Goal: Information Seeking & Learning: Learn about a topic

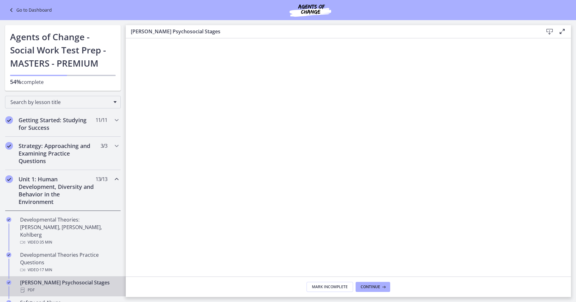
scroll to position [43, 0]
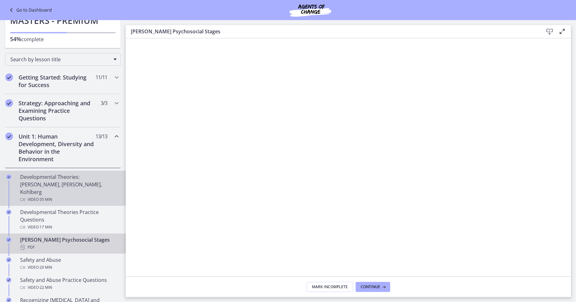
click at [71, 185] on div "Developmental Theories: [PERSON_NAME], [PERSON_NAME], Kohlberg Video · 35 min" at bounding box center [69, 188] width 98 height 30
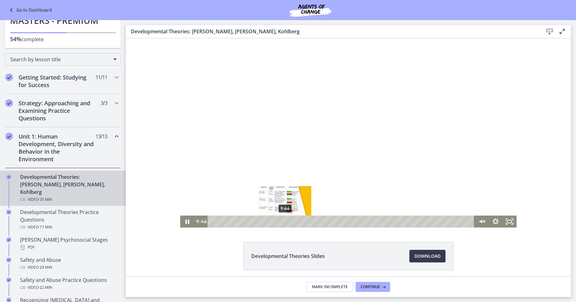
drag, startPoint x: 322, startPoint y: 222, endPoint x: 280, endPoint y: 221, distance: 41.8
click at [283, 221] on div "Playbar" at bounding box center [285, 222] width 4 height 4
click at [264, 224] on div "7:16" at bounding box center [342, 222] width 258 height 12
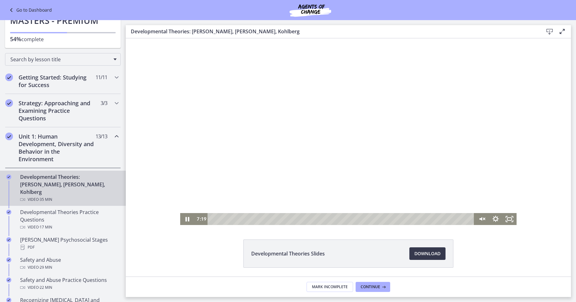
scroll to position [4, 0]
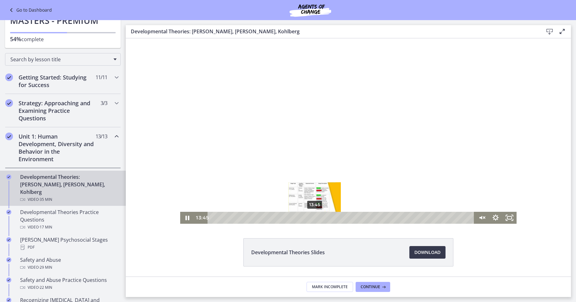
click at [313, 220] on div "13:45" at bounding box center [342, 218] width 258 height 12
click at [334, 221] on div "16:38" at bounding box center [342, 218] width 258 height 12
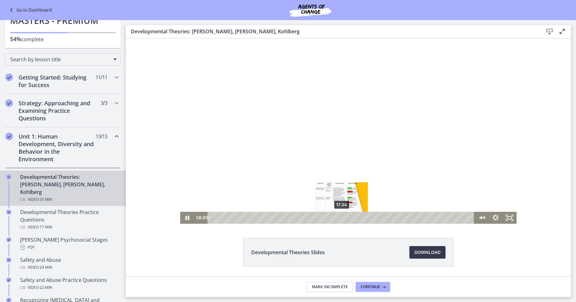
drag, startPoint x: 313, startPoint y: 216, endPoint x: 339, endPoint y: 216, distance: 26.4
click at [339, 216] on div "17:24" at bounding box center [342, 218] width 258 height 12
click at [350, 218] on div "18:48" at bounding box center [342, 218] width 258 height 12
click at [349, 219] on div "18:38" at bounding box center [342, 218] width 258 height 12
click at [349, 216] on div "Playbar" at bounding box center [351, 218] width 4 height 4
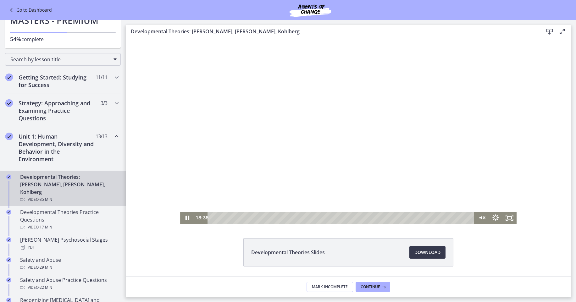
click at [305, 157] on div at bounding box center [348, 129] width 336 height 189
click at [319, 134] on div at bounding box center [348, 129] width 336 height 189
drag, startPoint x: 350, startPoint y: 218, endPoint x: 363, endPoint y: 218, distance: 12.9
click at [363, 218] on div "Playbar" at bounding box center [365, 218] width 4 height 4
click at [374, 219] on div "21:56" at bounding box center [342, 218] width 258 height 12
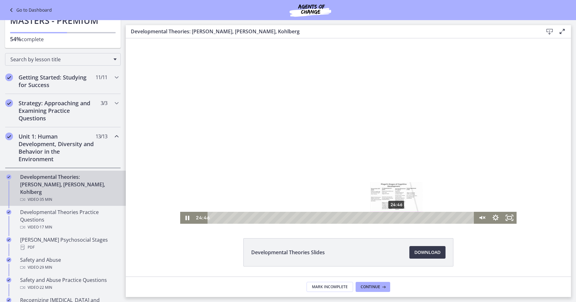
click at [395, 217] on div "24:46" at bounding box center [342, 218] width 258 height 12
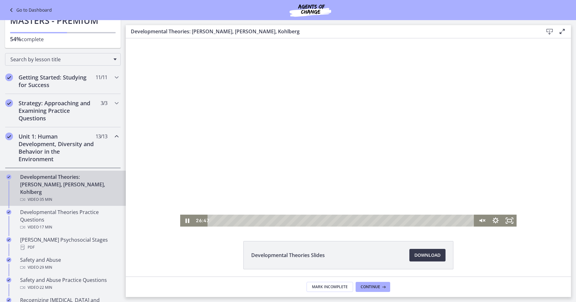
scroll to position [0, 0]
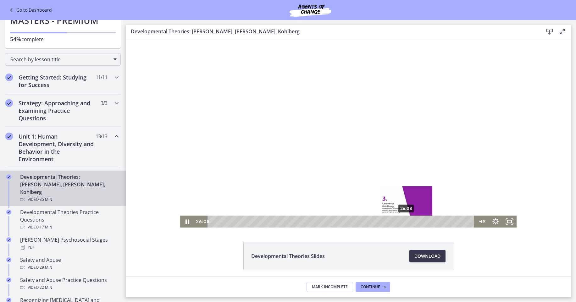
click at [404, 223] on div "26:08" at bounding box center [342, 222] width 258 height 12
click at [409, 222] on div "Playbar" at bounding box center [411, 222] width 4 height 4
click at [419, 224] on div "28:10" at bounding box center [342, 222] width 258 height 12
click at [329, 163] on div at bounding box center [348, 132] width 336 height 189
drag, startPoint x: 418, startPoint y: 221, endPoint x: 433, endPoint y: 223, distance: 14.9
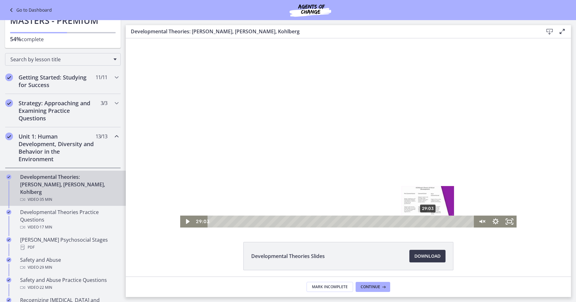
click at [430, 223] on div "Playbar" at bounding box center [428, 222] width 4 height 4
drag, startPoint x: 433, startPoint y: 222, endPoint x: 442, endPoint y: 222, distance: 9.1
click at [442, 222] on div "Playbar" at bounding box center [444, 222] width 4 height 4
drag, startPoint x: 441, startPoint y: 221, endPoint x: 451, endPoint y: 222, distance: 10.1
click at [451, 222] on div "Playbar" at bounding box center [453, 222] width 4 height 4
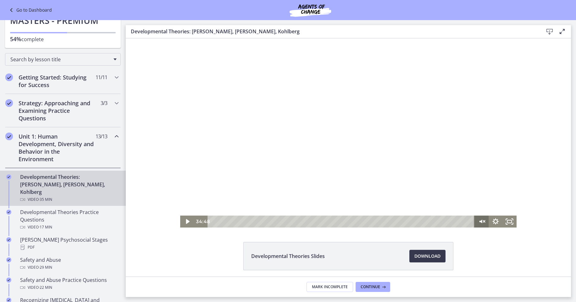
drag, startPoint x: 451, startPoint y: 222, endPoint x: 472, endPoint y: 223, distance: 20.8
click at [472, 223] on div "34:48 34:48" at bounding box center [348, 222] width 336 height 12
click at [474, 223] on icon "Unmute" at bounding box center [481, 222] width 14 height 12
drag, startPoint x: 468, startPoint y: 220, endPoint x: 463, endPoint y: 220, distance: 4.7
click at [464, 220] on div "Playbar" at bounding box center [466, 222] width 4 height 4
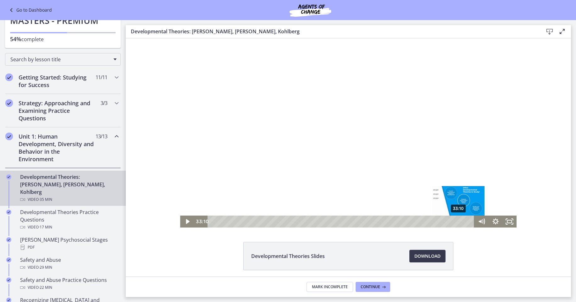
drag, startPoint x: 462, startPoint y: 220, endPoint x: 456, endPoint y: 220, distance: 5.3
click at [456, 220] on div "Playbar" at bounding box center [458, 222] width 4 height 4
click at [323, 146] on div at bounding box center [348, 132] width 336 height 189
click at [477, 218] on icon "Mute" at bounding box center [481, 222] width 14 height 12
click at [185, 221] on icon "Pause" at bounding box center [187, 221] width 4 height 5
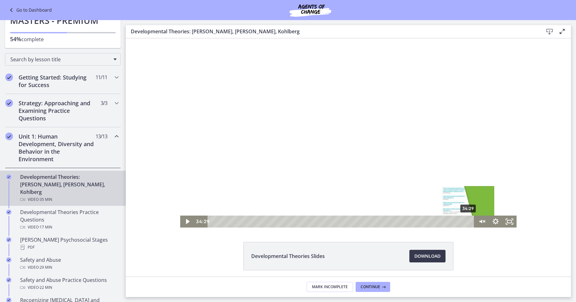
click at [466, 221] on div "34:29" at bounding box center [342, 222] width 258 height 12
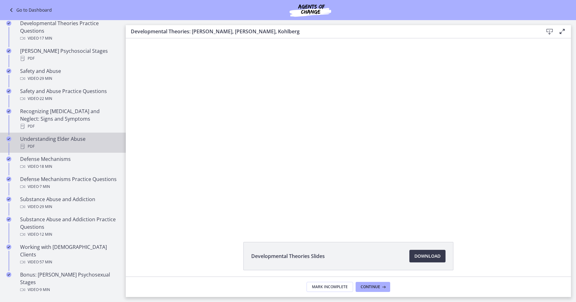
scroll to position [233, 0]
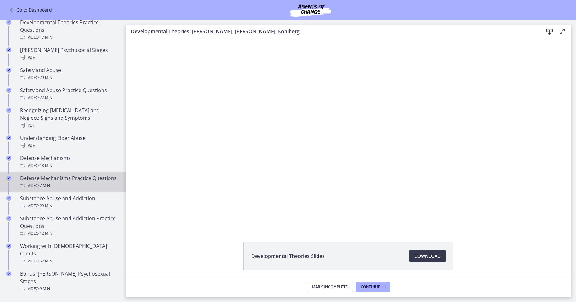
click at [57, 175] on div "Defense Mechanisms Practice Questions Video · 7 min" at bounding box center [69, 181] width 98 height 15
click at [427, 254] on span "Download Opens in a new window" at bounding box center [427, 256] width 26 height 8
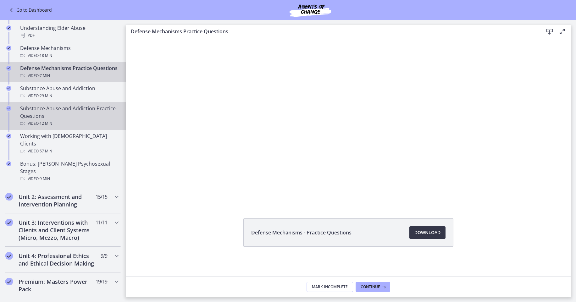
scroll to position [348, 0]
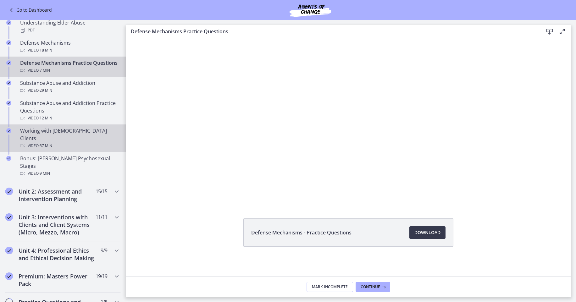
click at [64, 134] on div "Working with [DEMOGRAPHIC_DATA] Clients Video · 57 min" at bounding box center [69, 138] width 98 height 23
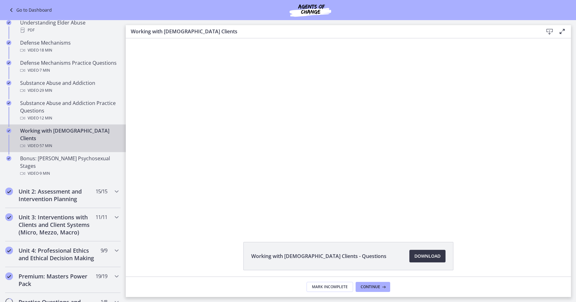
click at [421, 255] on span "Download Opens in a new window" at bounding box center [427, 256] width 26 height 8
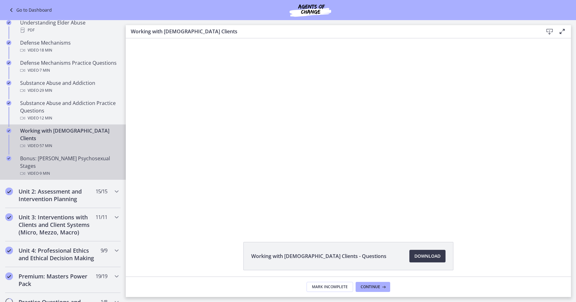
click at [63, 155] on div "Bonus: [PERSON_NAME] Psychosexual Stages Video · 9 min" at bounding box center [69, 166] width 98 height 23
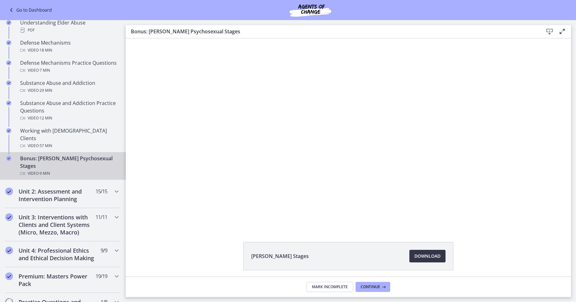
click at [420, 259] on span "Download Opens in a new window" at bounding box center [427, 256] width 26 height 8
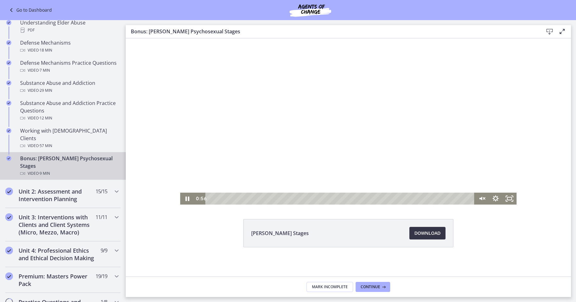
scroll to position [24, 0]
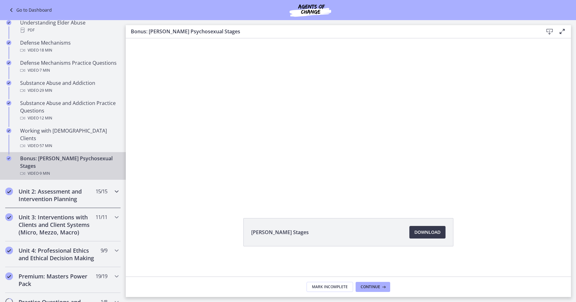
click at [64, 188] on h2 "Unit 2: Assessment and Intervention Planning" at bounding box center [57, 195] width 77 height 15
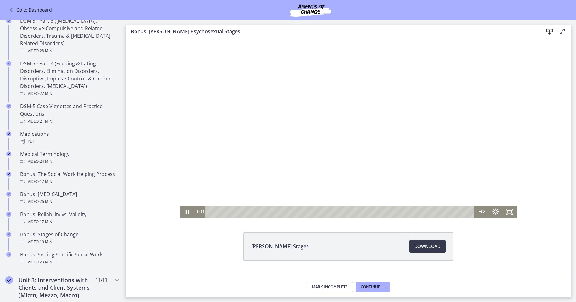
scroll to position [14, 0]
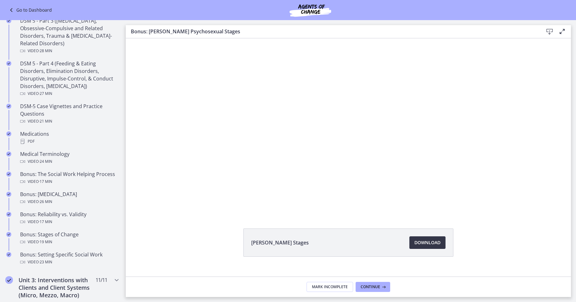
click at [428, 240] on span "Download Opens in a new window" at bounding box center [427, 243] width 26 height 8
click at [382, 288] on icon at bounding box center [383, 287] width 6 height 5
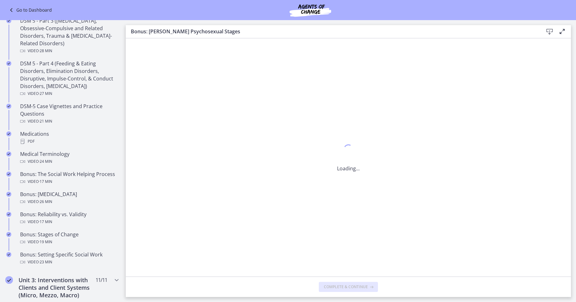
scroll to position [0, 0]
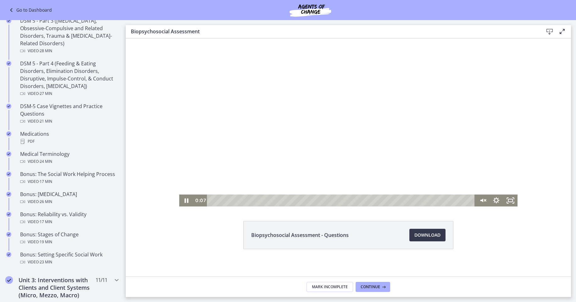
scroll to position [24, 0]
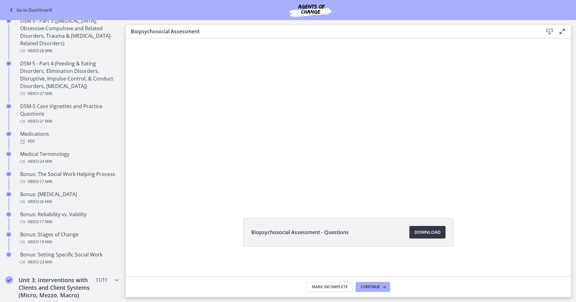
click at [428, 232] on span "Download Opens in a new window" at bounding box center [427, 233] width 26 height 8
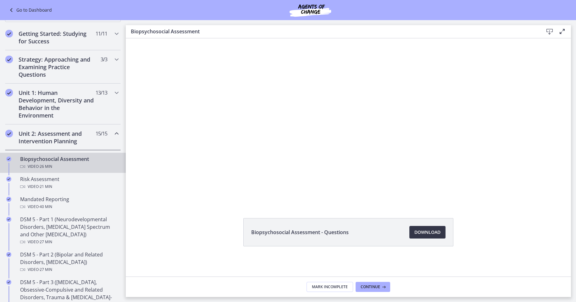
scroll to position [86, 0]
click at [73, 135] on h2 "Unit 2: Assessment and Intervention Planning" at bounding box center [57, 138] width 77 height 15
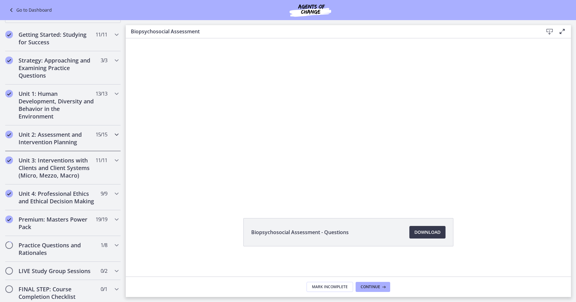
click at [64, 134] on h2 "Unit 2: Assessment and Intervention Planning" at bounding box center [57, 138] width 77 height 15
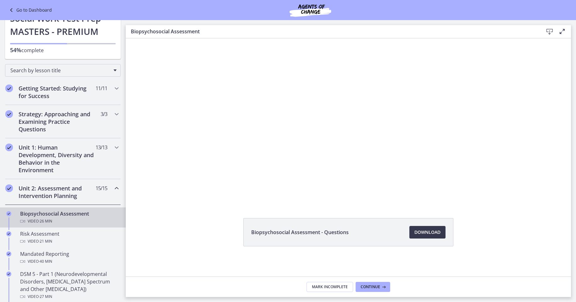
scroll to position [30, 0]
click at [59, 160] on h2 "Unit 1: Human Development, Diversity and Behavior in the Environment" at bounding box center [57, 160] width 77 height 30
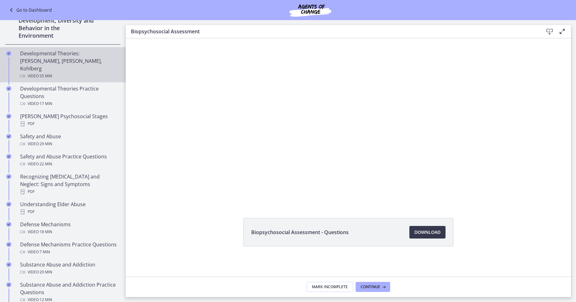
scroll to position [0, 0]
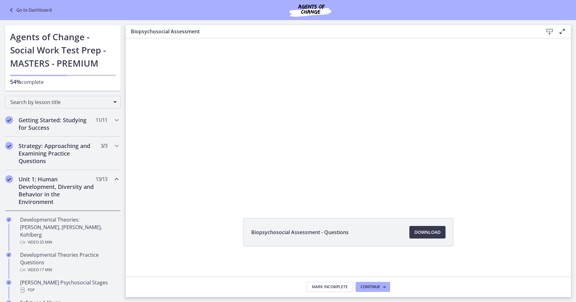
click at [113, 177] on icon "Chapters" at bounding box center [117, 179] width 8 height 8
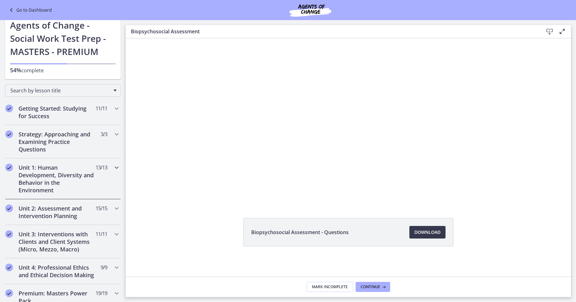
scroll to position [13, 0]
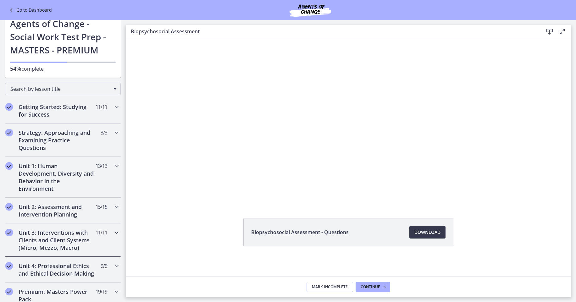
click at [62, 233] on h2 "Unit 3: Interventions with Clients and Client Systems (Micro, Mezzo, Macro)" at bounding box center [57, 240] width 77 height 23
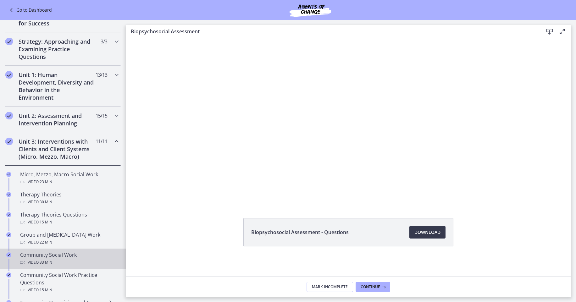
scroll to position [130, 0]
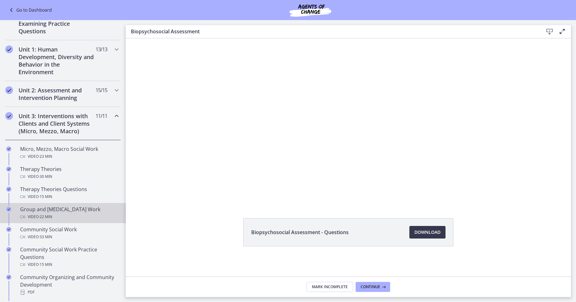
click at [69, 210] on div "Group and [MEDICAL_DATA] Work Video · 22 min" at bounding box center [69, 213] width 98 height 15
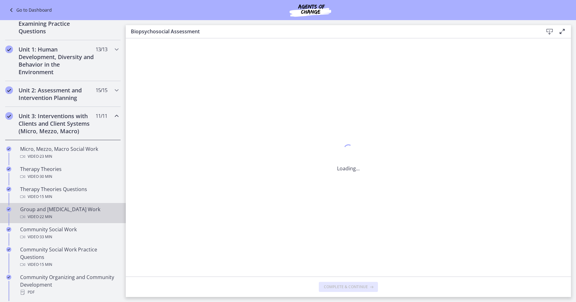
scroll to position [0, 0]
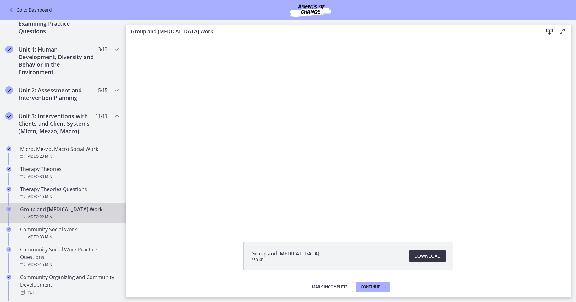
click at [426, 258] on span "Download Opens in a new window" at bounding box center [427, 256] width 26 height 8
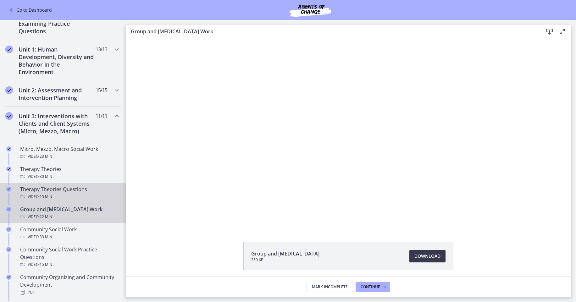
click at [70, 188] on div "Therapy Theories Questions Video · 15 min" at bounding box center [69, 192] width 98 height 15
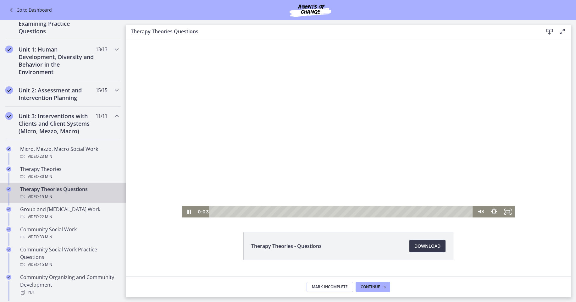
scroll to position [10, 0]
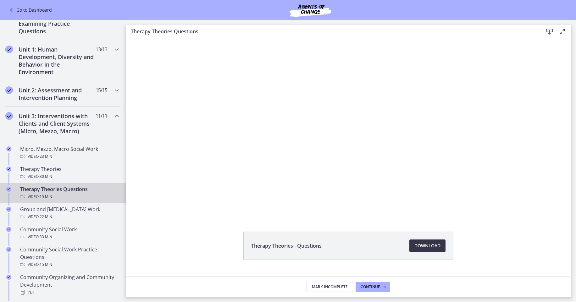
click at [424, 246] on span "Download Opens in a new window" at bounding box center [427, 246] width 26 height 8
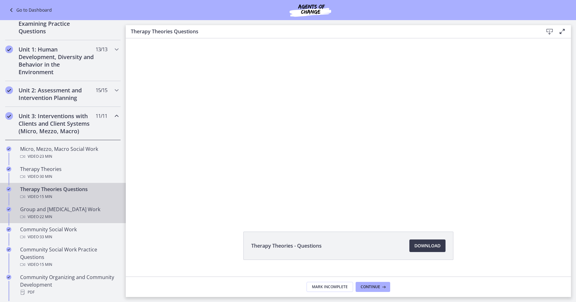
click at [80, 209] on div "Group and [MEDICAL_DATA] Work Video · 22 min" at bounding box center [69, 213] width 98 height 15
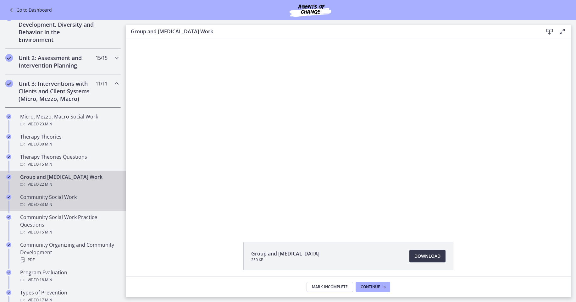
scroll to position [174, 0]
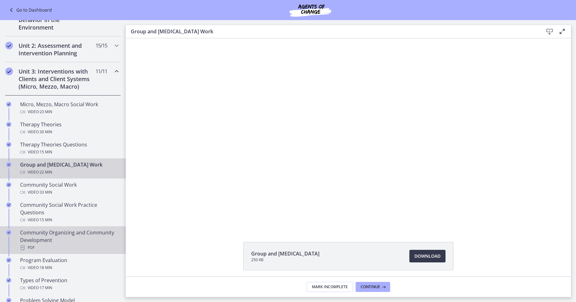
click at [65, 230] on div "Community Organizing and Community Development PDF" at bounding box center [69, 240] width 98 height 23
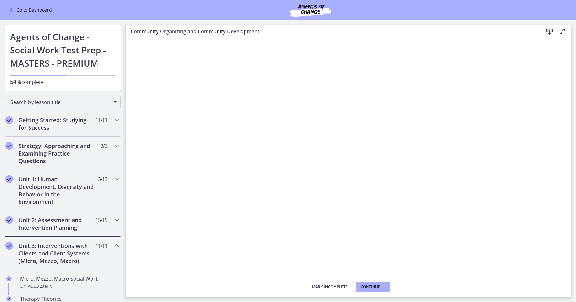
click at [78, 221] on h2 "Unit 2: Assessment and Intervention Planning" at bounding box center [57, 223] width 77 height 15
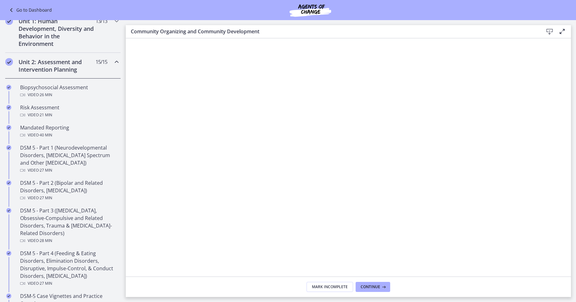
scroll to position [158, 0]
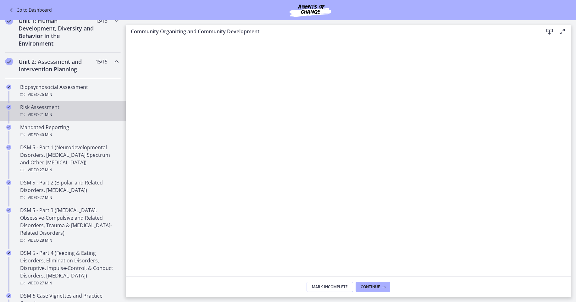
click at [54, 108] on div "Risk Assessment Video · 21 min" at bounding box center [69, 110] width 98 height 15
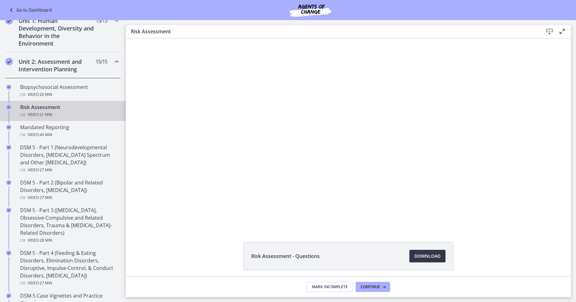
click at [428, 254] on span "Download Opens in a new window" at bounding box center [427, 256] width 26 height 8
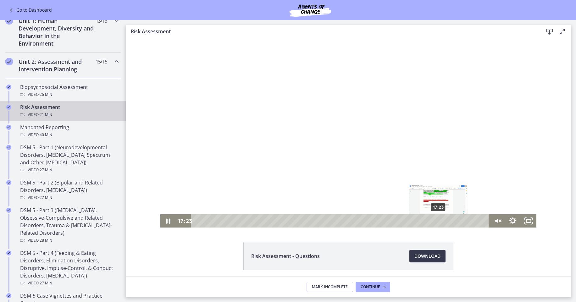
click at [445, 223] on div "17:23" at bounding box center [341, 220] width 289 height 13
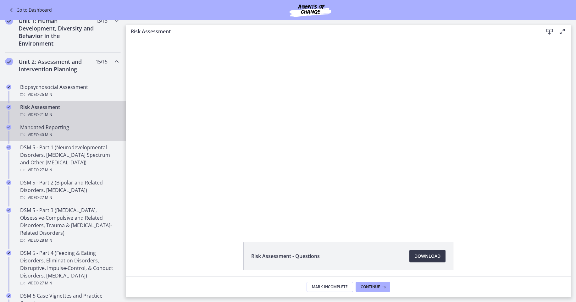
click at [63, 127] on div "Mandated Reporting Video · 40 min" at bounding box center [69, 131] width 98 height 15
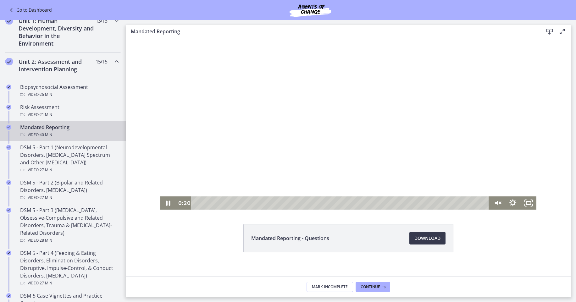
scroll to position [24, 0]
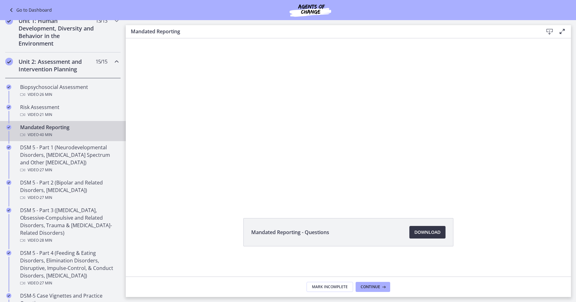
click at [428, 230] on span "Download Opens in a new window" at bounding box center [427, 233] width 26 height 8
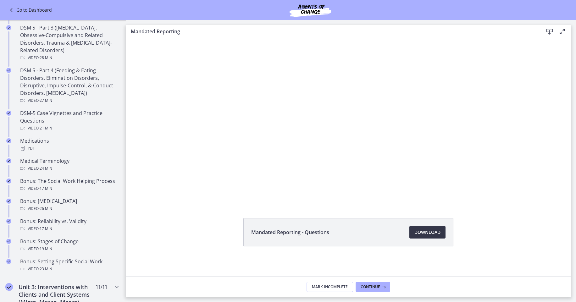
scroll to position [345, 0]
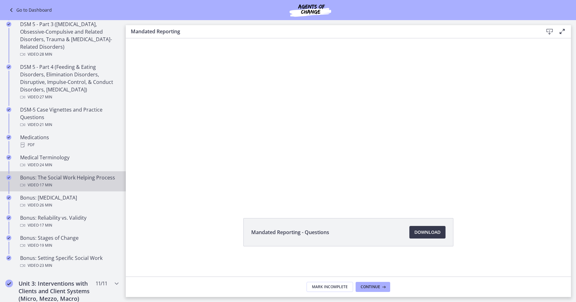
click at [85, 176] on div "Bonus: The Social Work Helping Process Video · 17 min" at bounding box center [69, 181] width 98 height 15
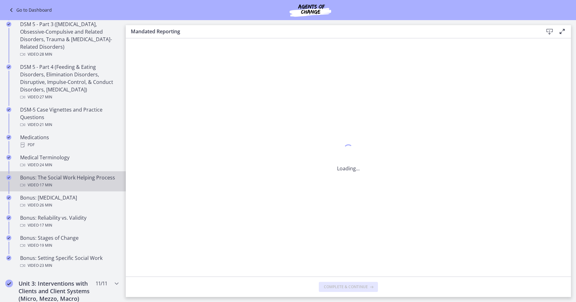
scroll to position [0, 0]
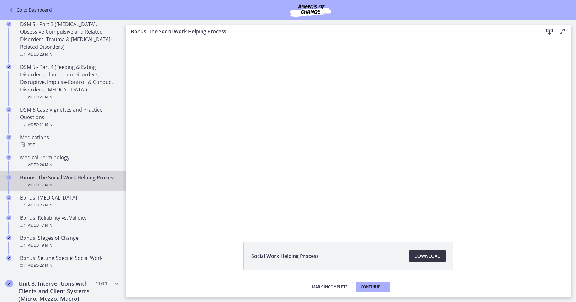
click at [428, 254] on span "Download Opens in a new window" at bounding box center [427, 256] width 26 height 8
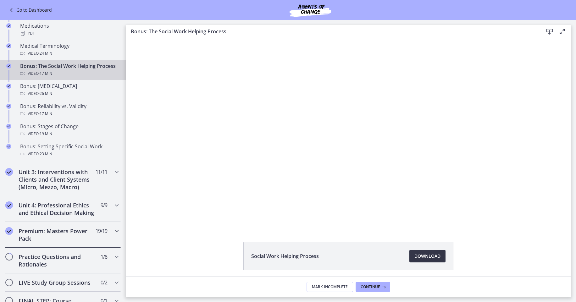
scroll to position [456, 0]
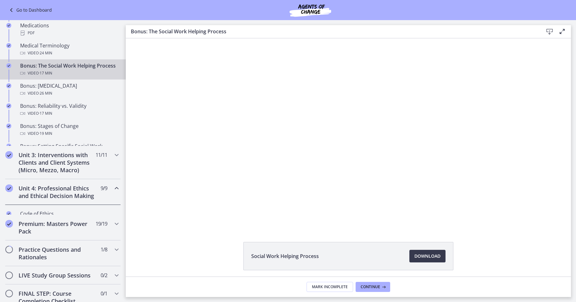
click at [50, 218] on div "Getting Started: Studying for Success 11 / 11 Completed Welcome to Agents of Ch…" at bounding box center [63, 46] width 126 height 785
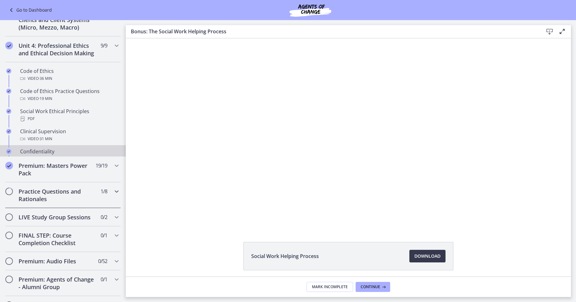
click at [109, 153] on div "Getting Started: Studying for Success 11 / 11 Completed Welcome to Agents of Ch…" at bounding box center [63, 129] width 126 height 504
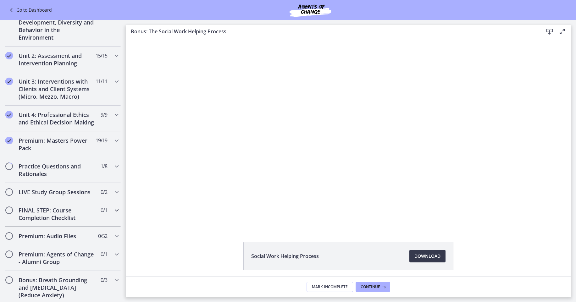
scroll to position [145, 0]
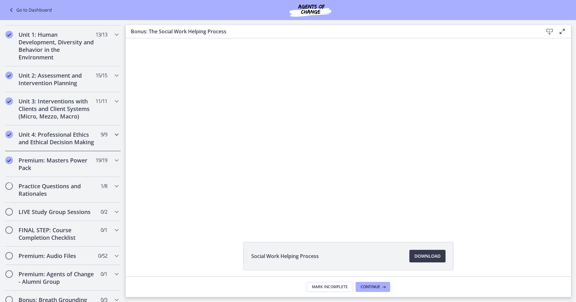
click at [90, 146] on h2 "Unit 4: Professional Ethics and Ethical Decision Making" at bounding box center [57, 138] width 77 height 15
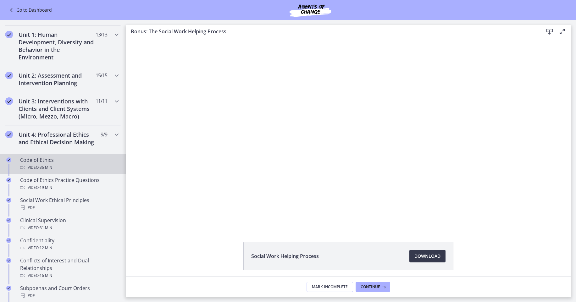
click at [37, 171] on div "Video · 36 min" at bounding box center [69, 168] width 98 height 8
click at [428, 249] on li "Ethics Slides 1.2 MB Download Opens in a new window" at bounding box center [348, 256] width 210 height 28
click at [429, 261] on link "Download Opens in a new window" at bounding box center [427, 256] width 36 height 13
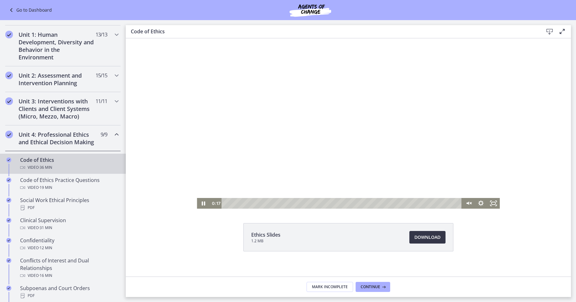
scroll to position [24, 0]
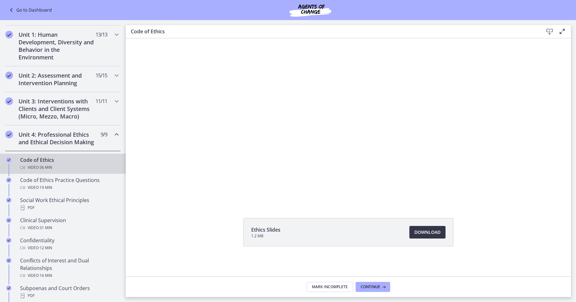
click at [430, 233] on span "Download Opens in a new window" at bounding box center [427, 233] width 26 height 8
